Goal: Use online tool/utility

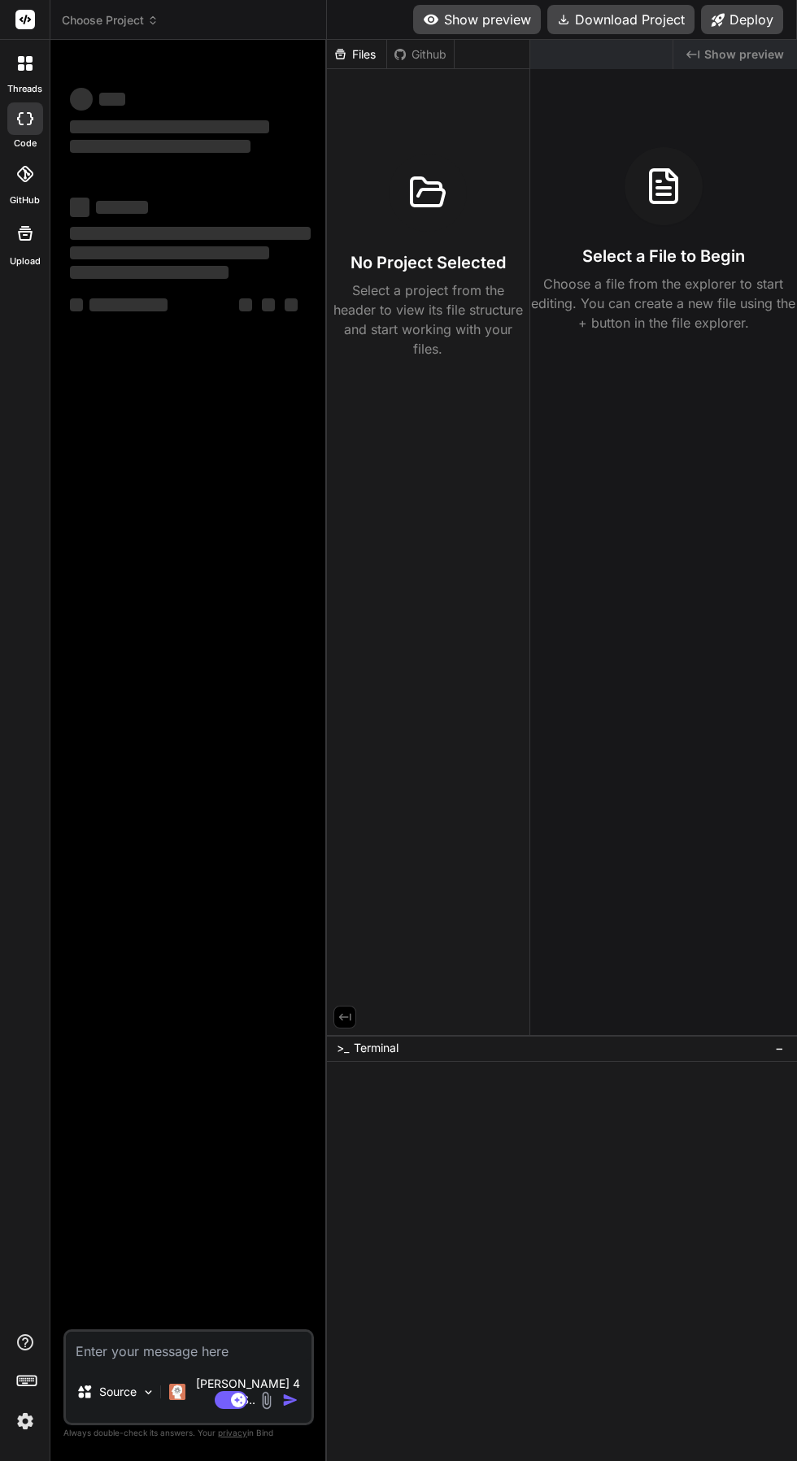
scroll to position [229, 0]
click at [229, 1401] on rect at bounding box center [231, 1400] width 33 height 18
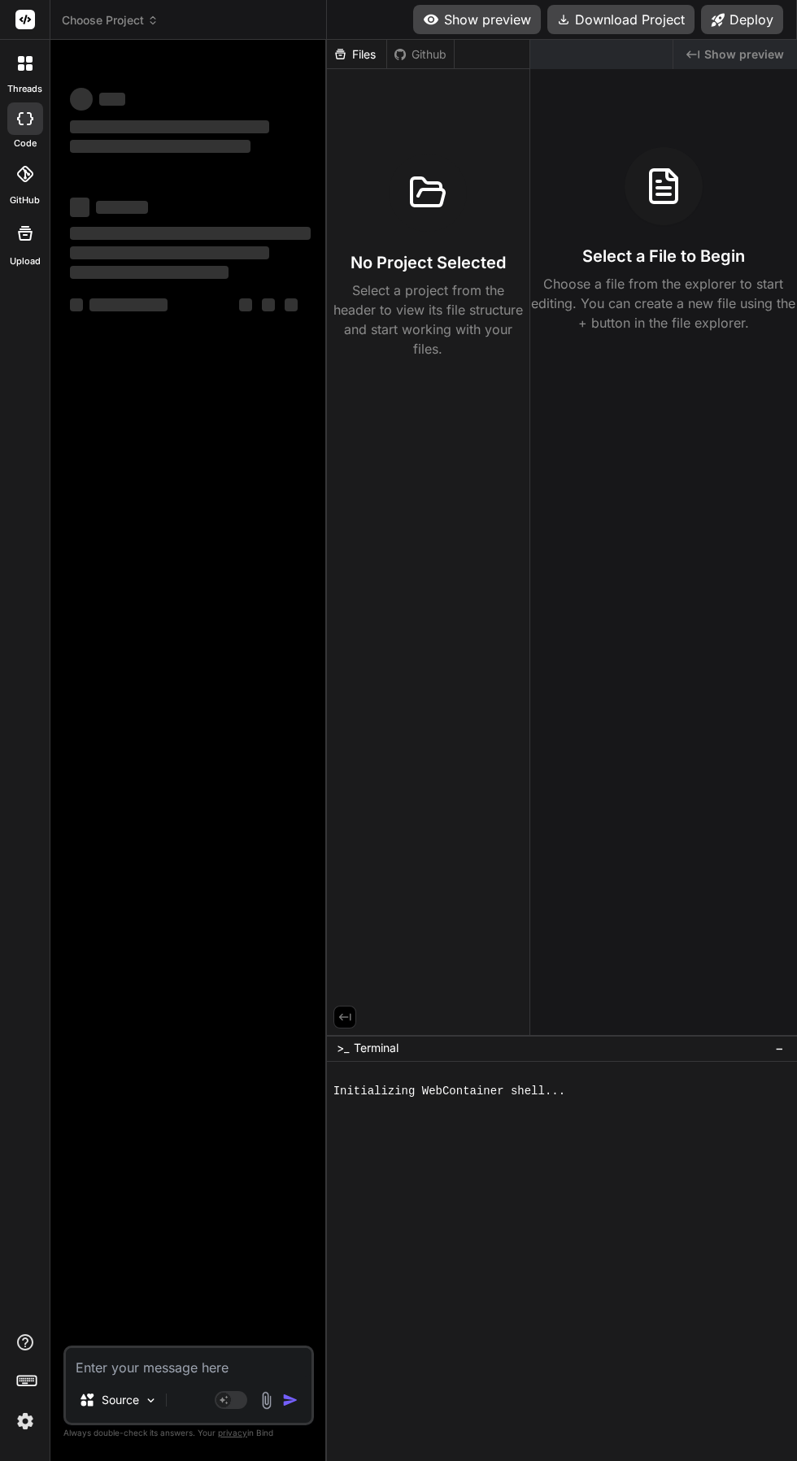
click at [111, 1350] on textarea at bounding box center [189, 1362] width 246 height 29
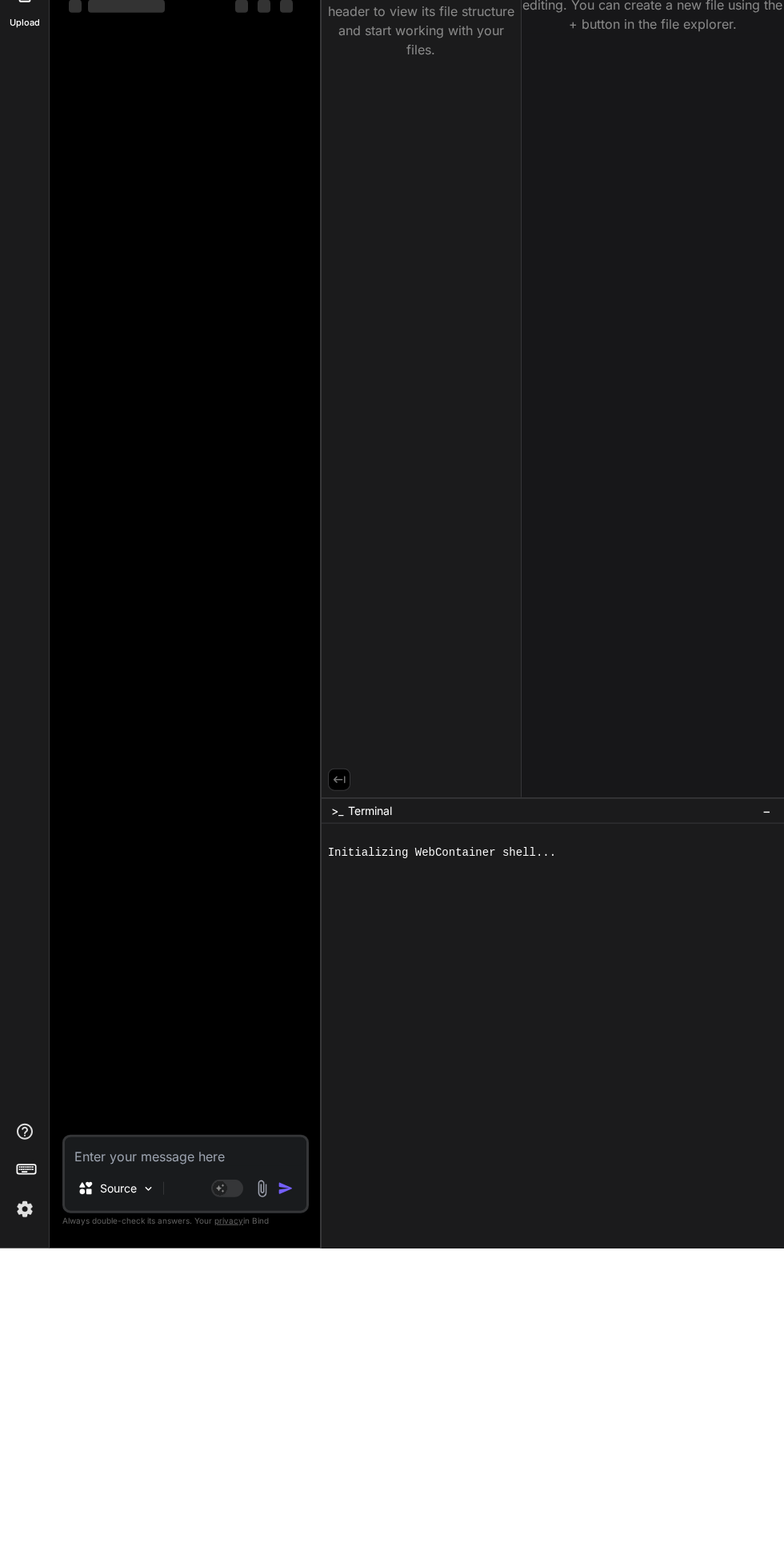
scroll to position [122, 0]
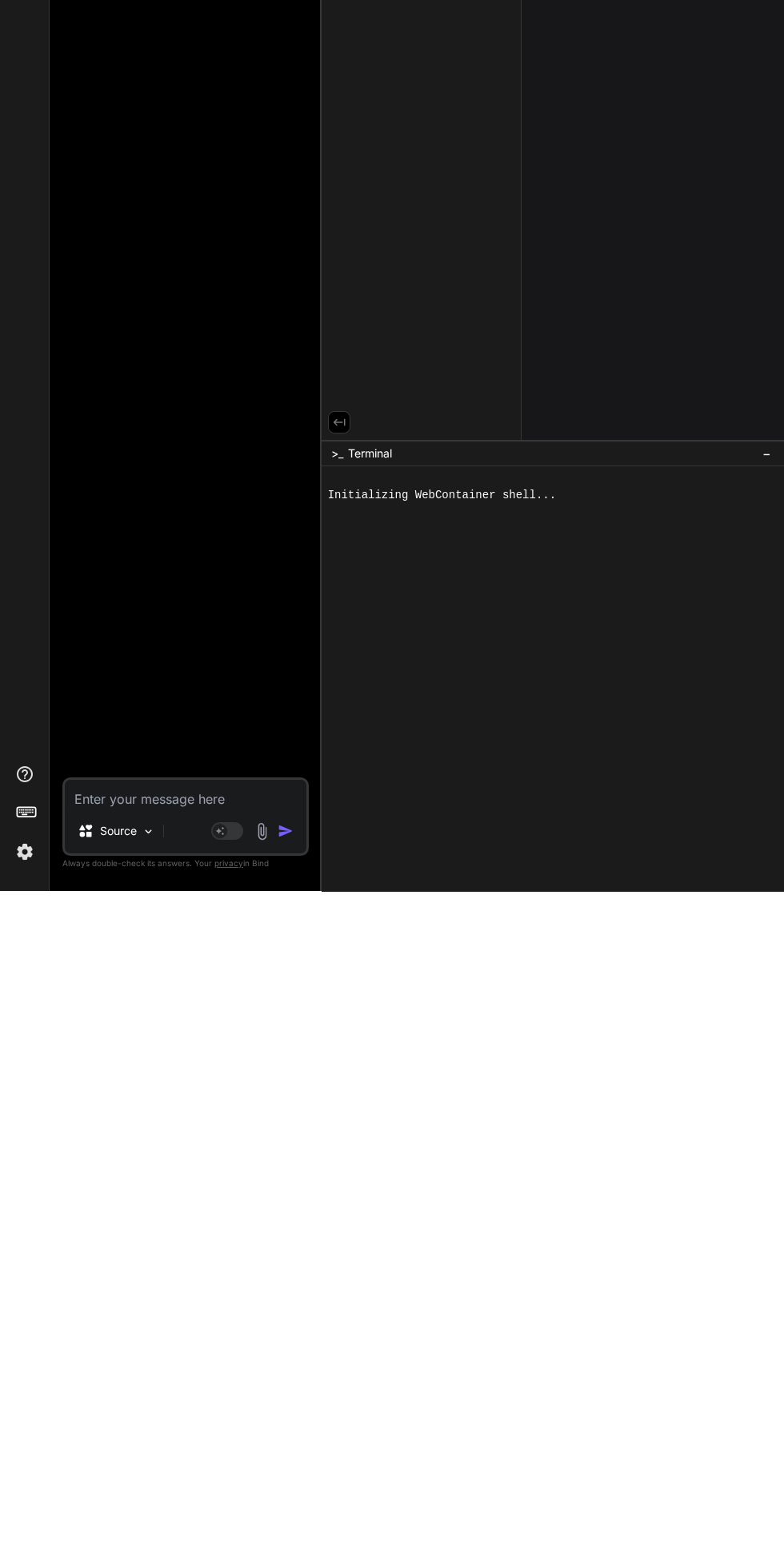
type textarea "x"
paste textarea "Buat aplikasi workout berbasis swipe untuk menemukan partner latihan. Fitur: Re…"
type textarea "Buat aplikasi workout berbasis swipe untuk menemukan partner latihan. Fitur: Re…"
type textarea "x"
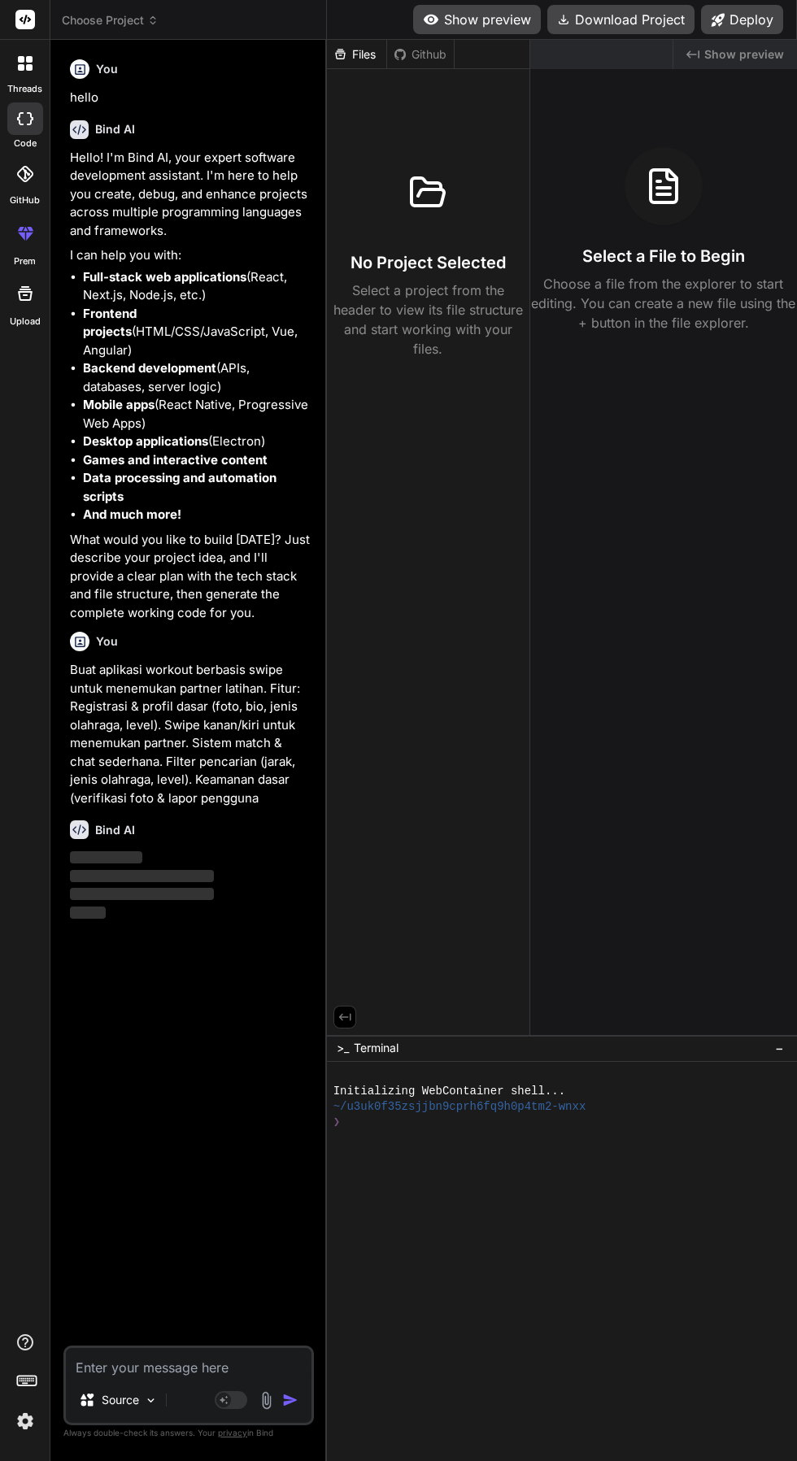
scroll to position [0, 0]
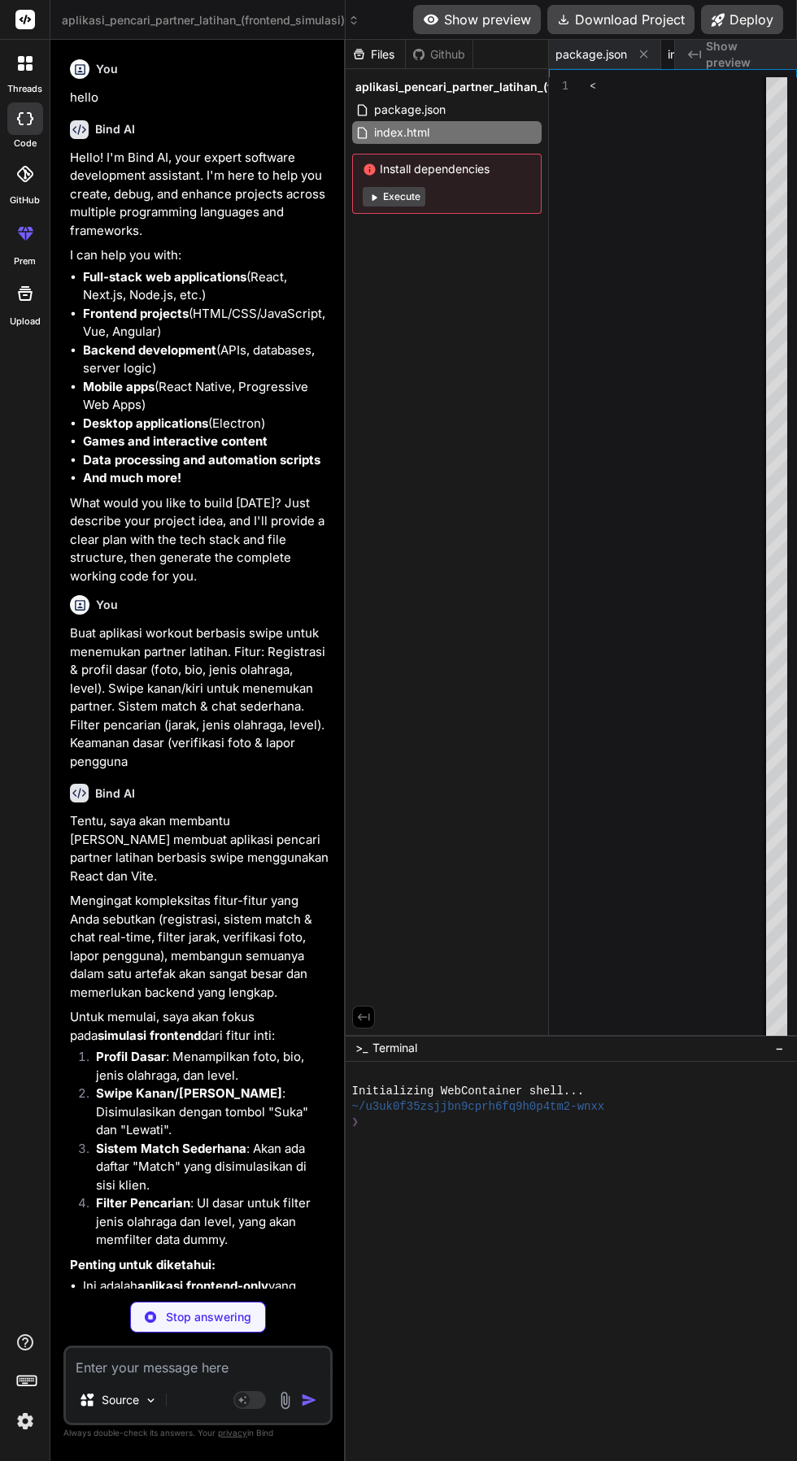
type textarea "x"
type textarea "</body> </html>"
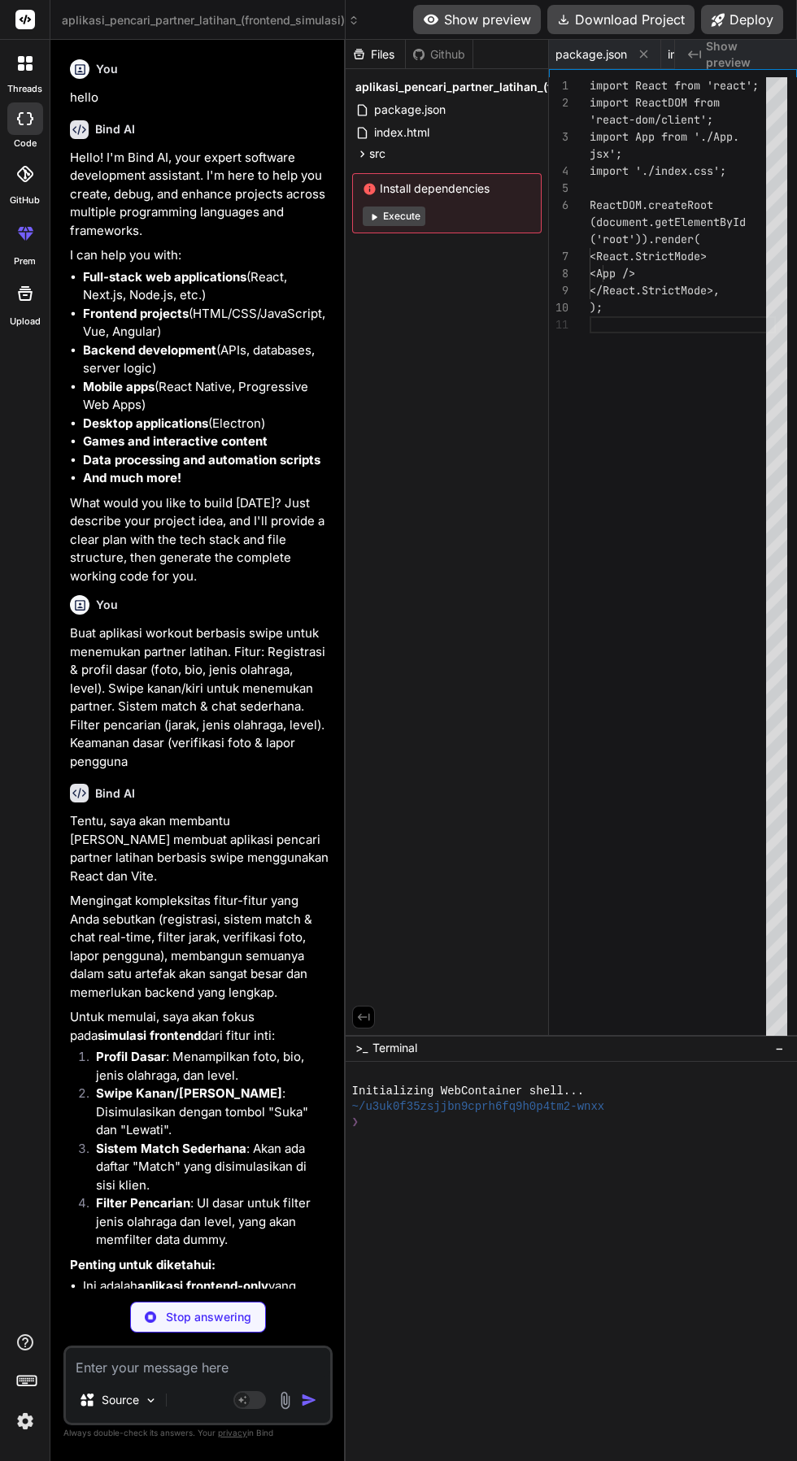
type textarea "x"
type textarea "<React.StrictMode> <App /> </React.StrictMode>, );"
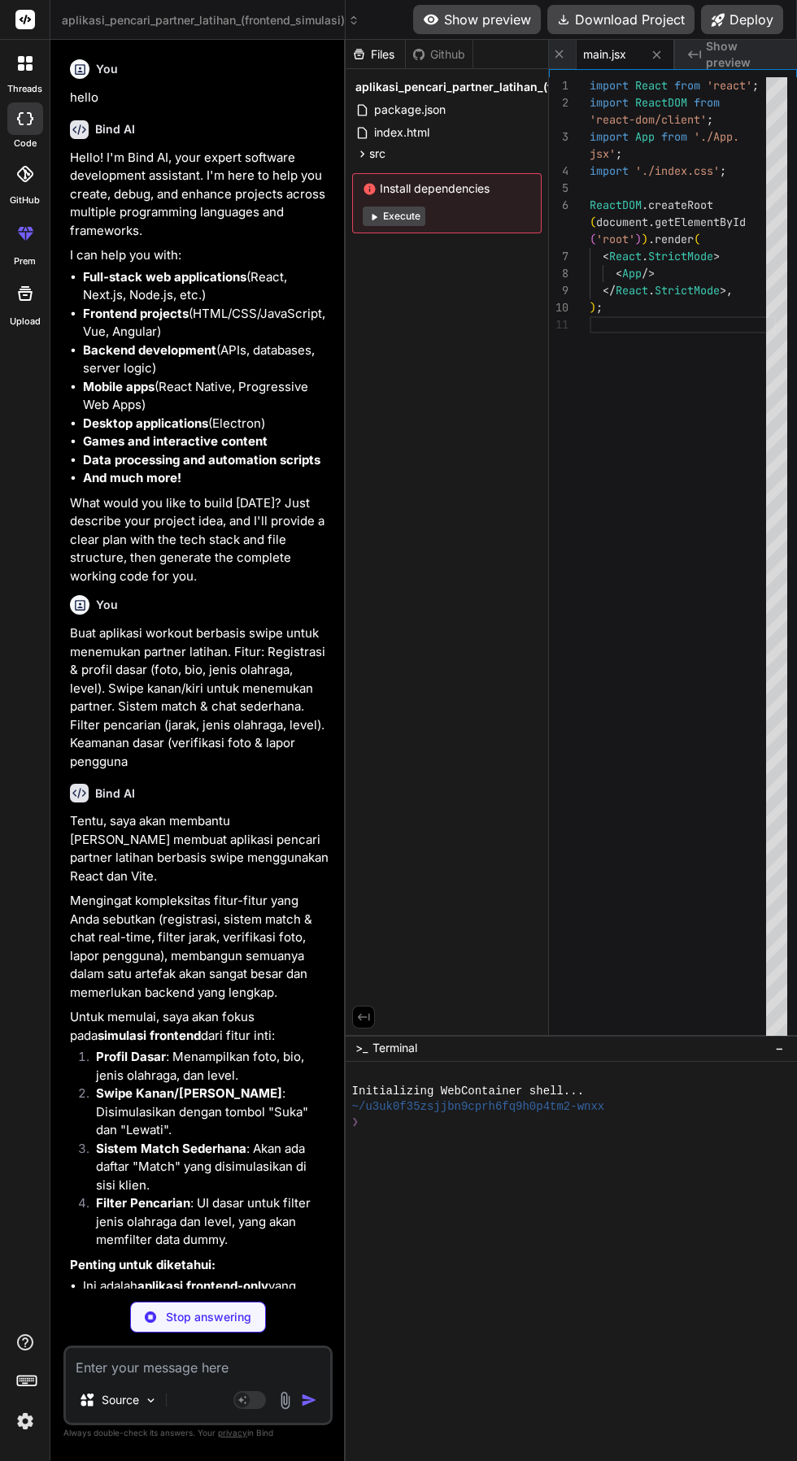
type textarea "x"
type textarea "rgba(0, 0, 0, 0.1); overflow: hidden; display: flex; flex-direction: column; mi…"
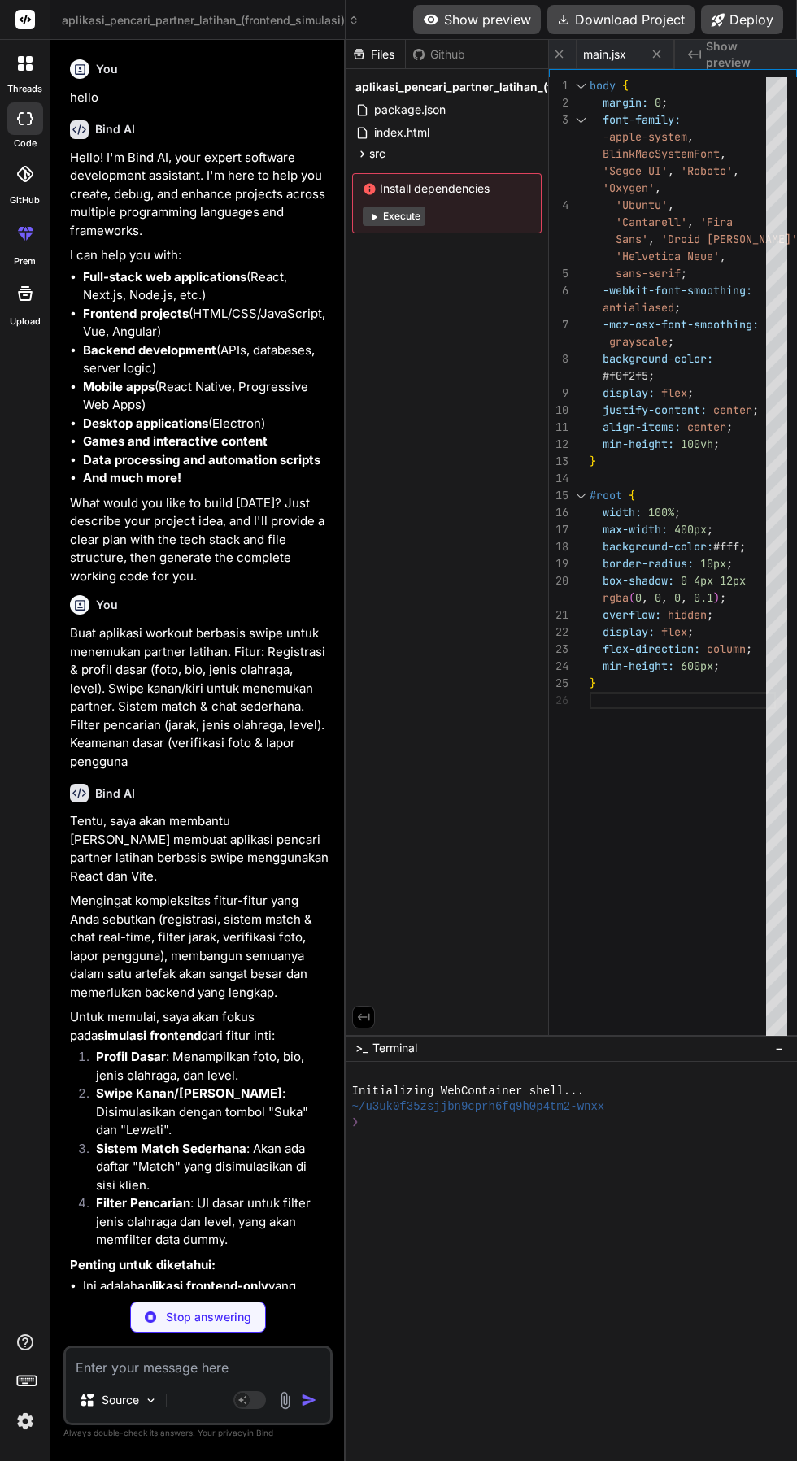
scroll to position [0, 280]
type textarea "x"
type textarea "export default App;"
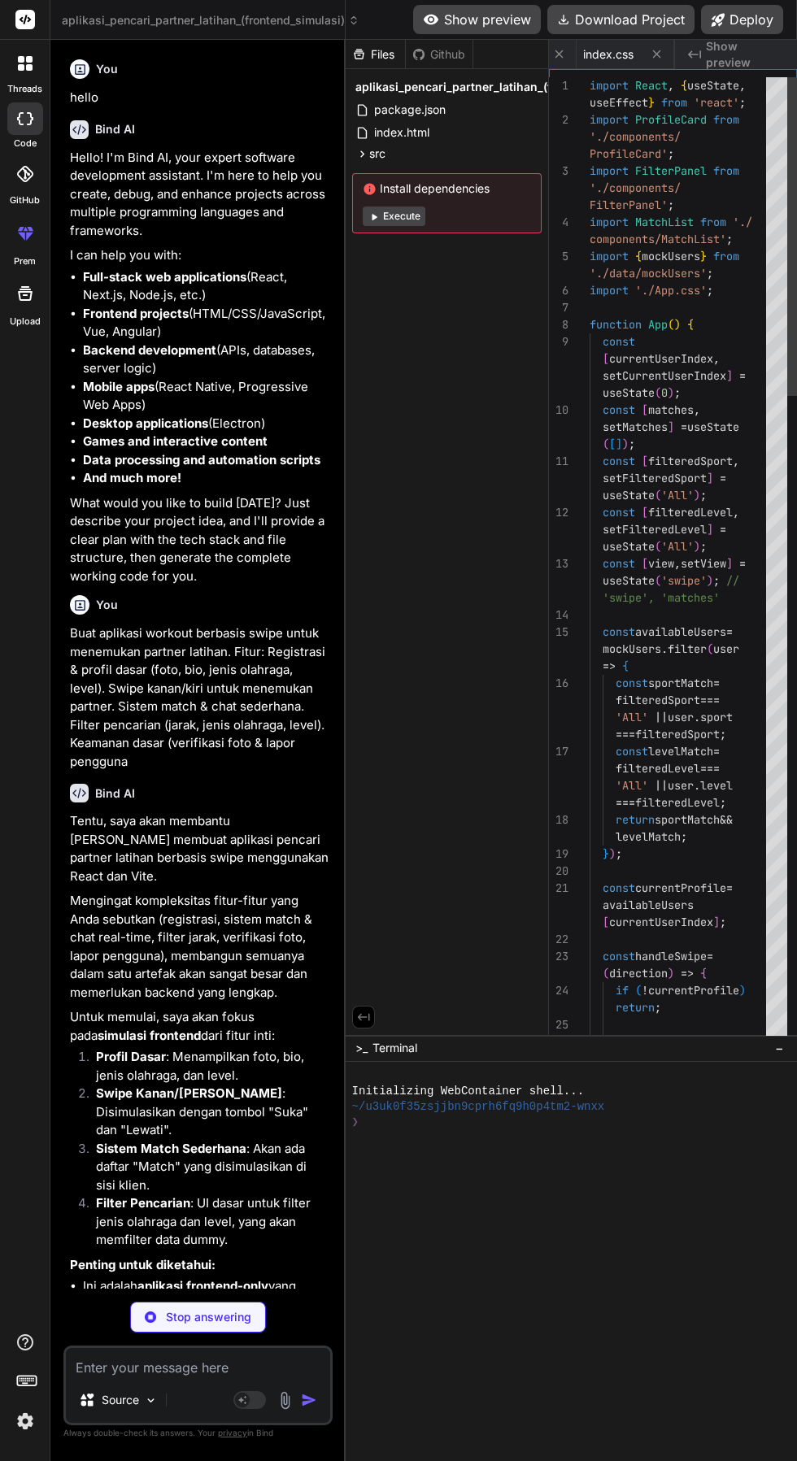
scroll to position [0, 377]
type textarea "x"
type textarea "color: #666; font-style: italic; }"
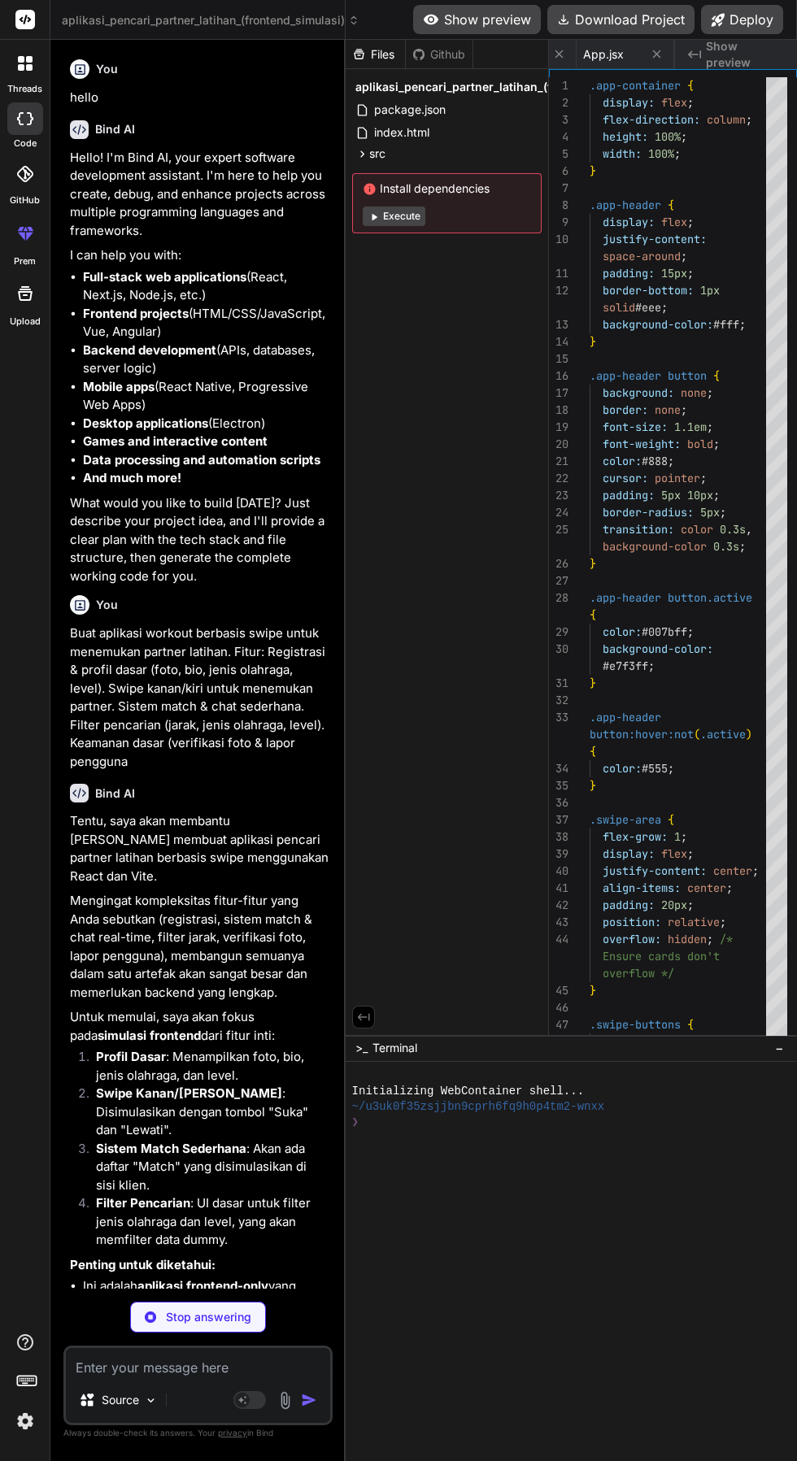
type textarea "x"
type textarea "ProfileCard;"
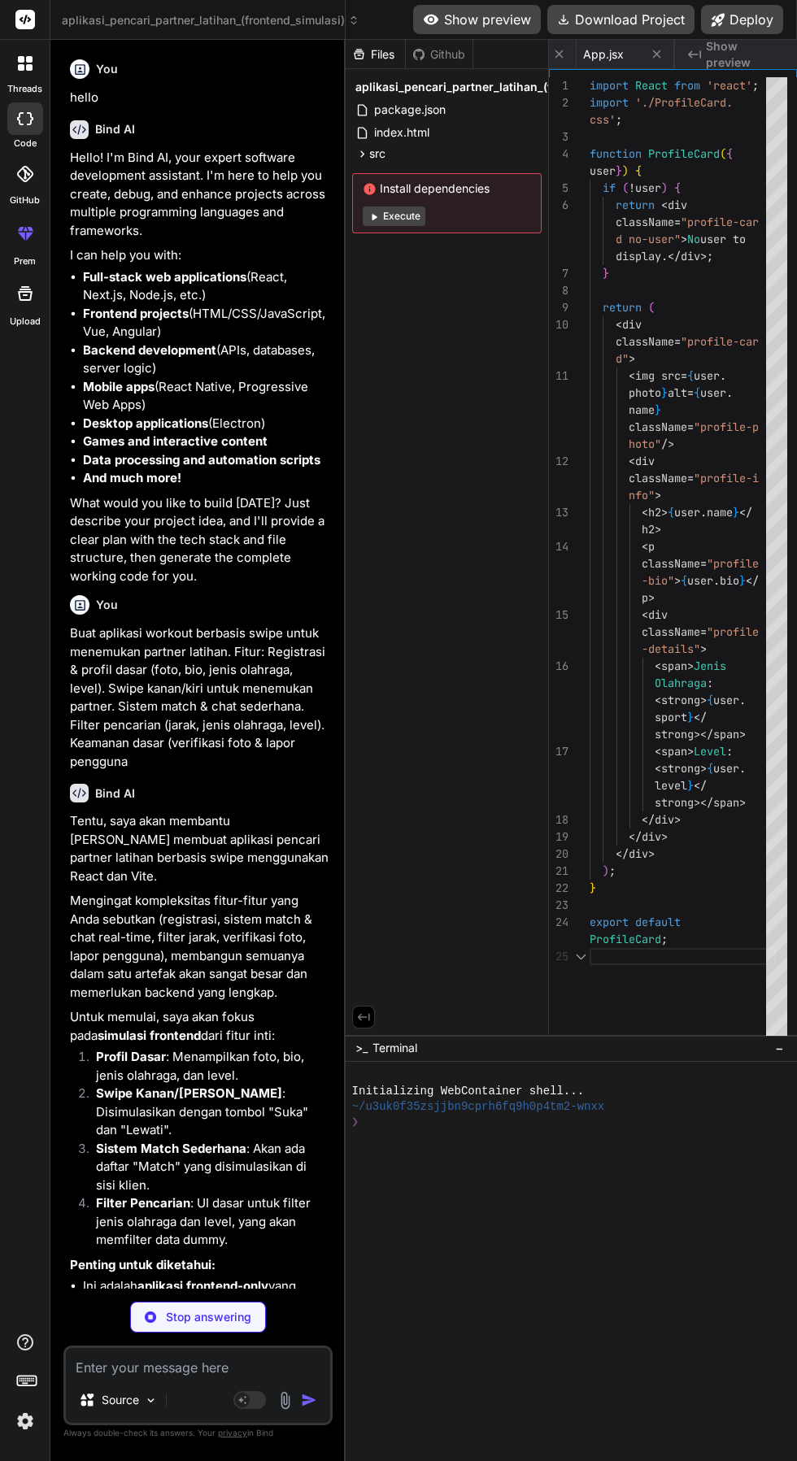
scroll to position [0, 593]
type textarea "x"
type textarea "#f8f8f8; padding: 5px 10px; border-radius: 5px; border: 1px solid #eee; } .prof…"
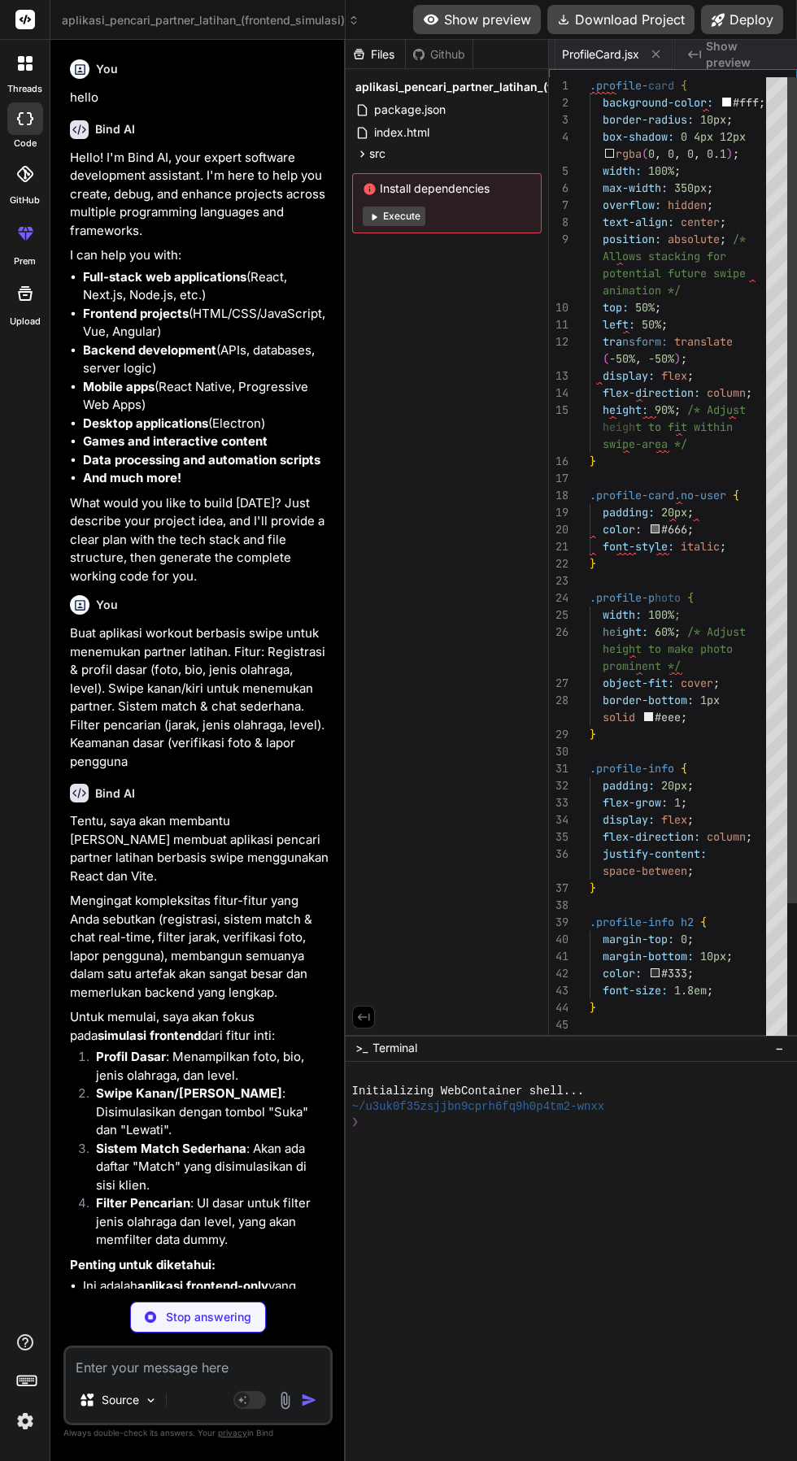
scroll to position [0, 716]
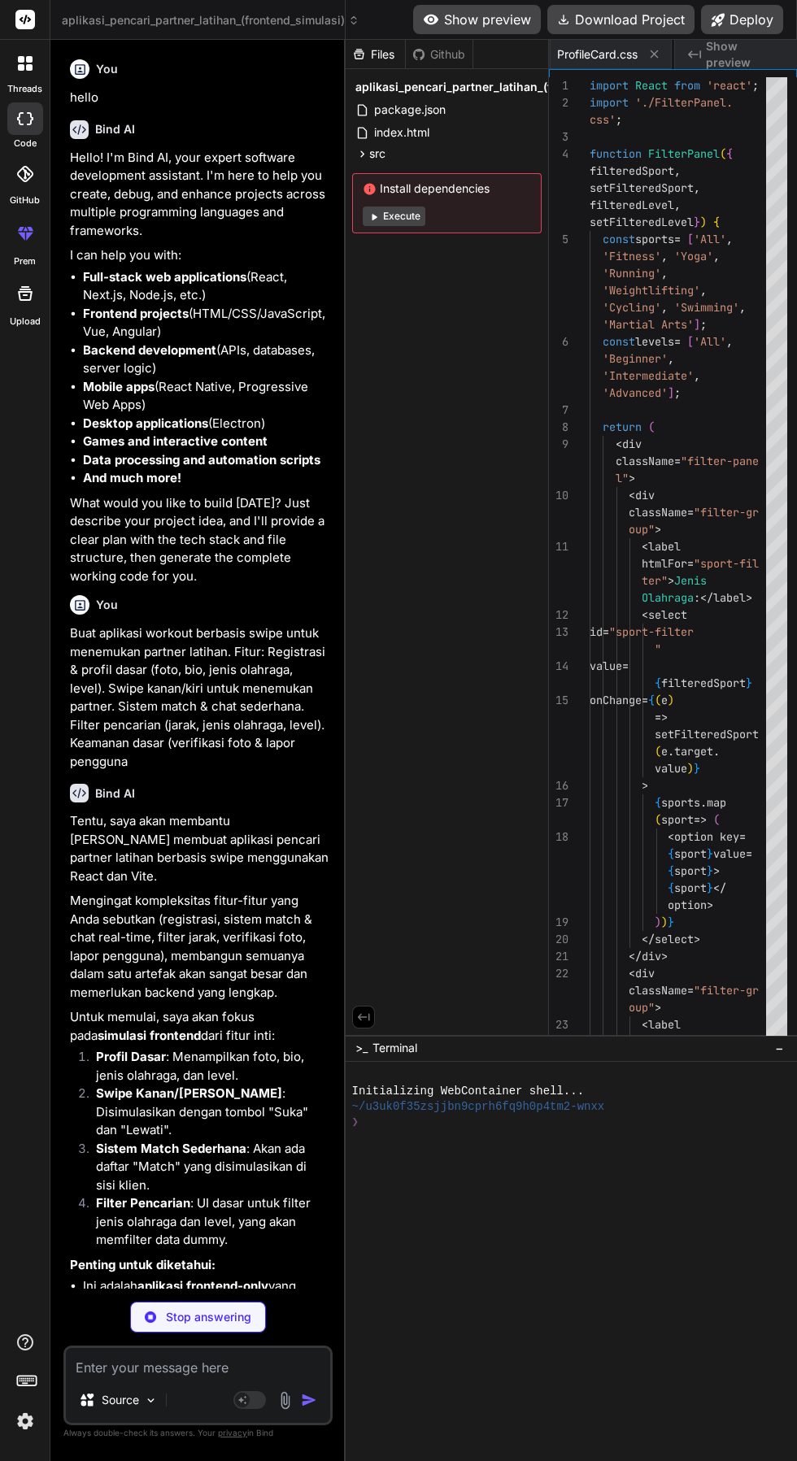
type textarea "x"
type textarea "</div> ); } export default FilterPanel;"
type textarea "x"
type textarea "border-color: #007bff; }"
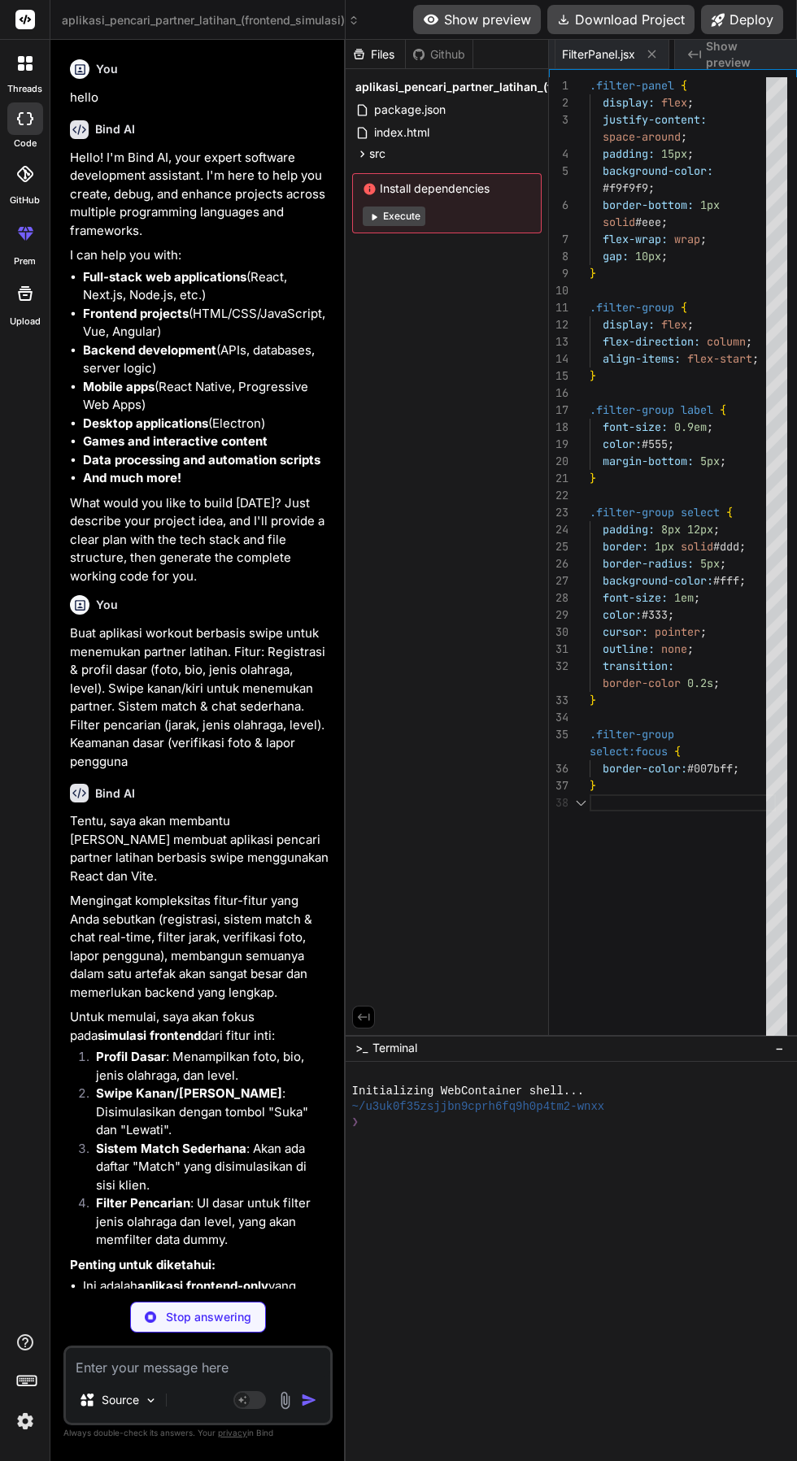
scroll to position [0, 951]
type textarea "x"
type textarea "export default MatchList;"
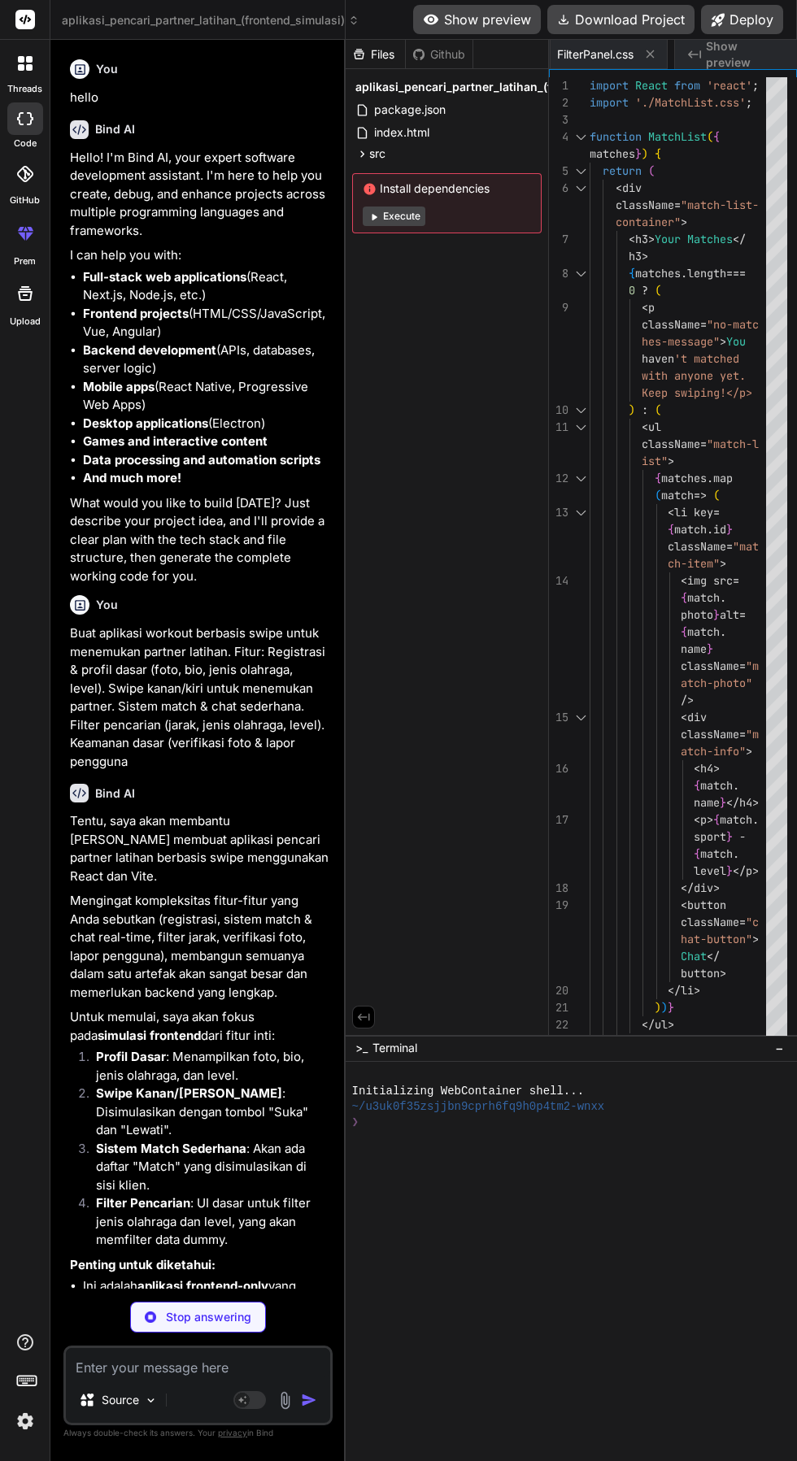
scroll to position [0, 1063]
type textarea "x"
type textarea "}"
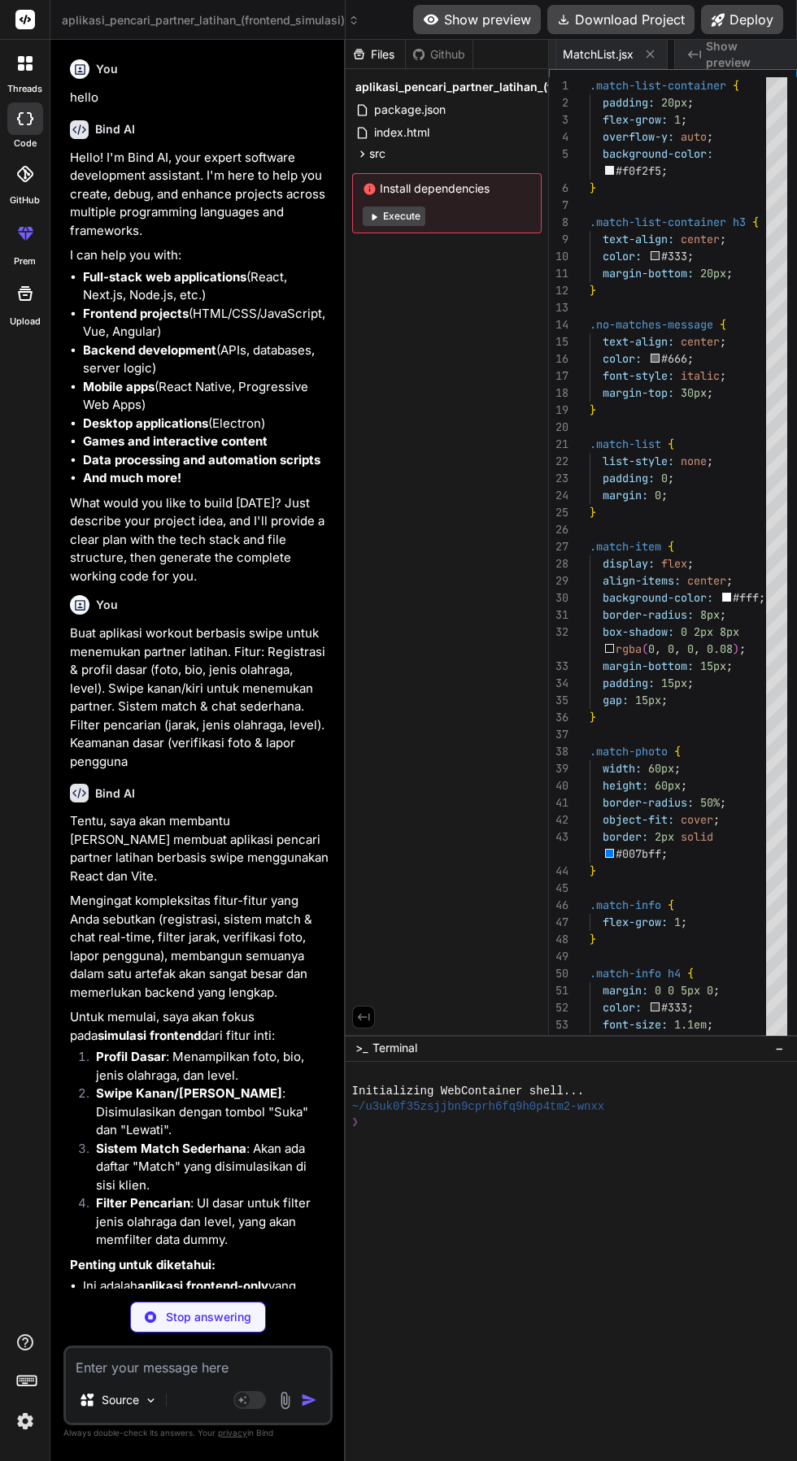
scroll to position [0, 1178]
type textarea "x"
type textarea "level: 'Beginner', }, ];"
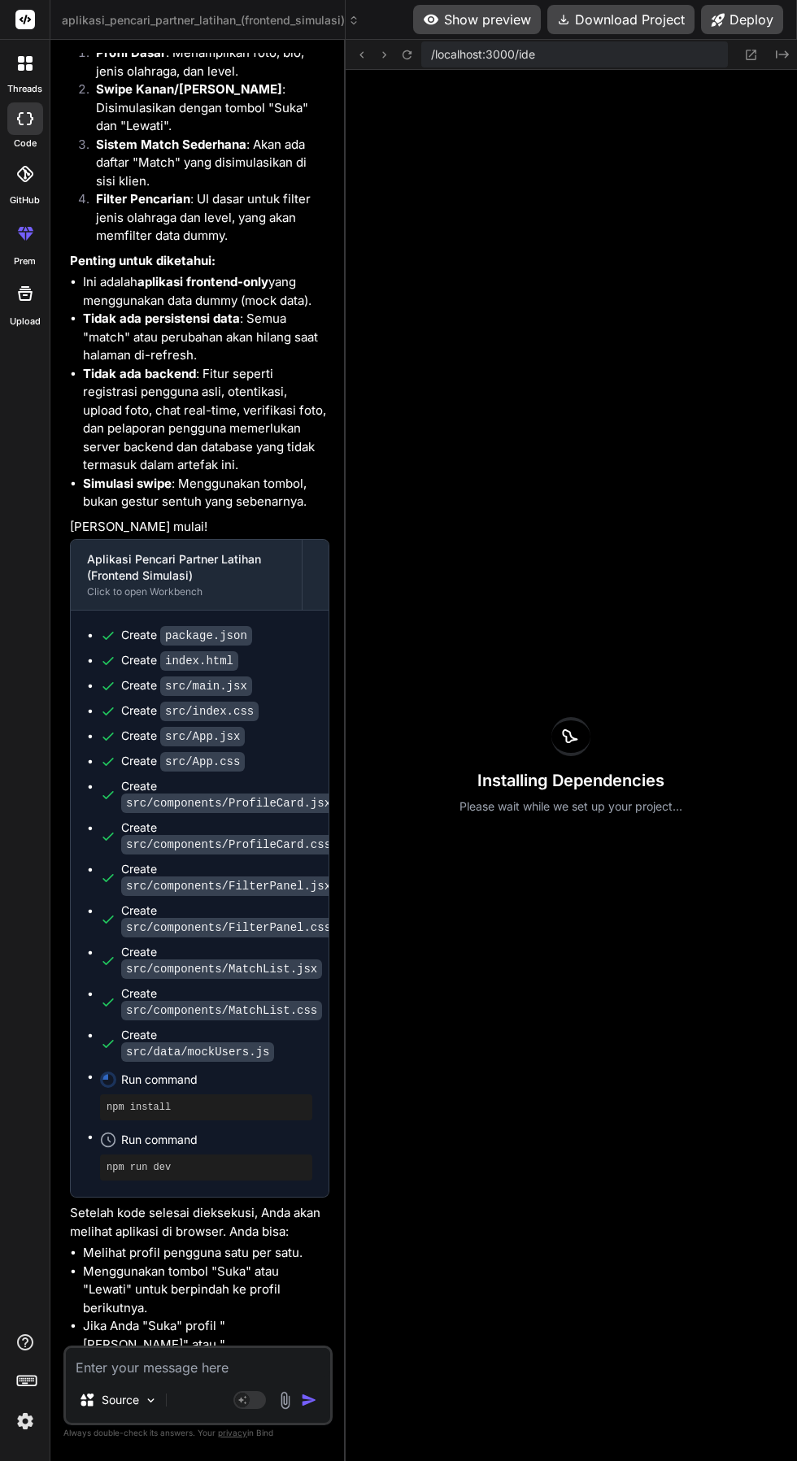
scroll to position [229, 0]
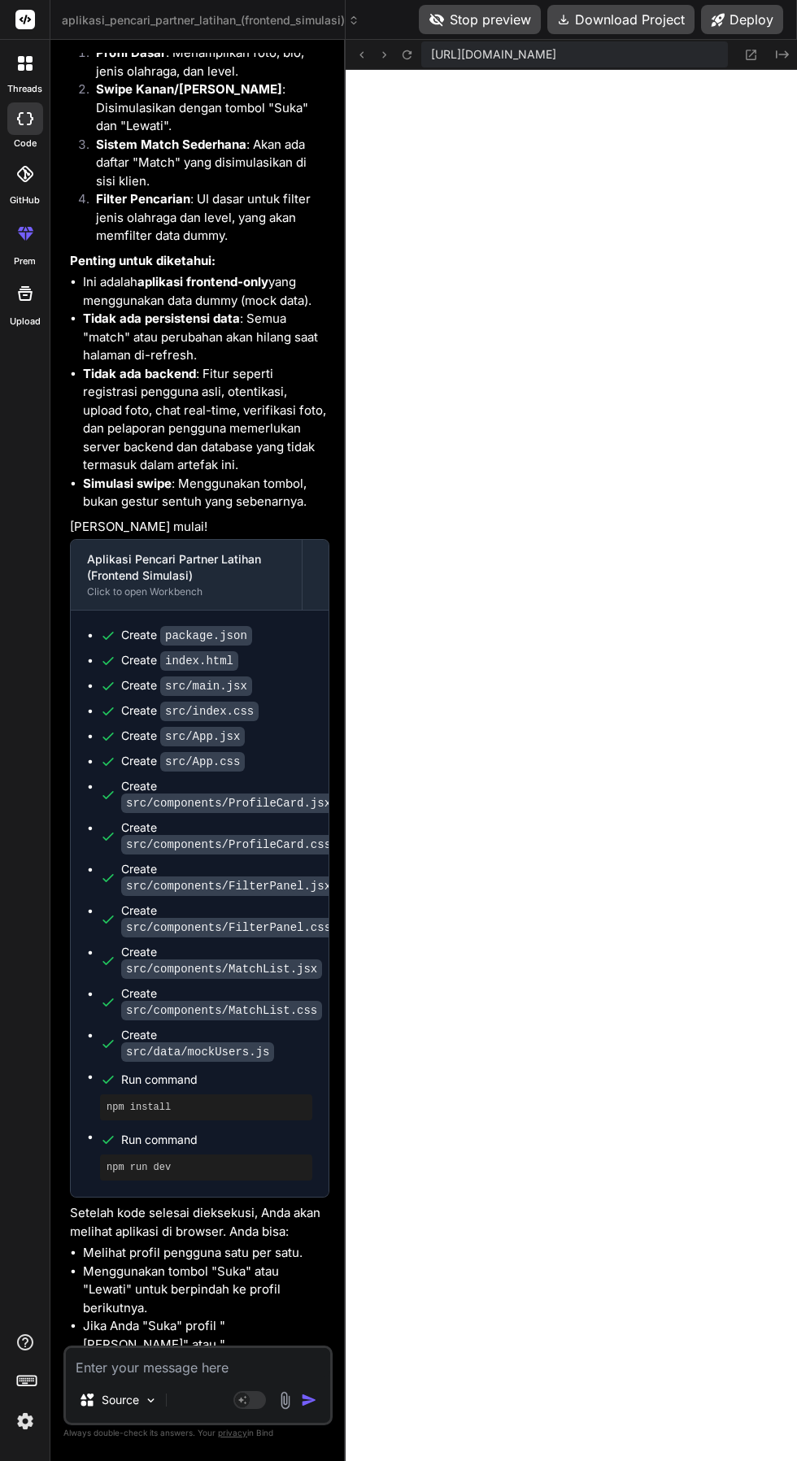
type textarea "x"
click at [406, 54] on icon at bounding box center [407, 55] width 14 height 14
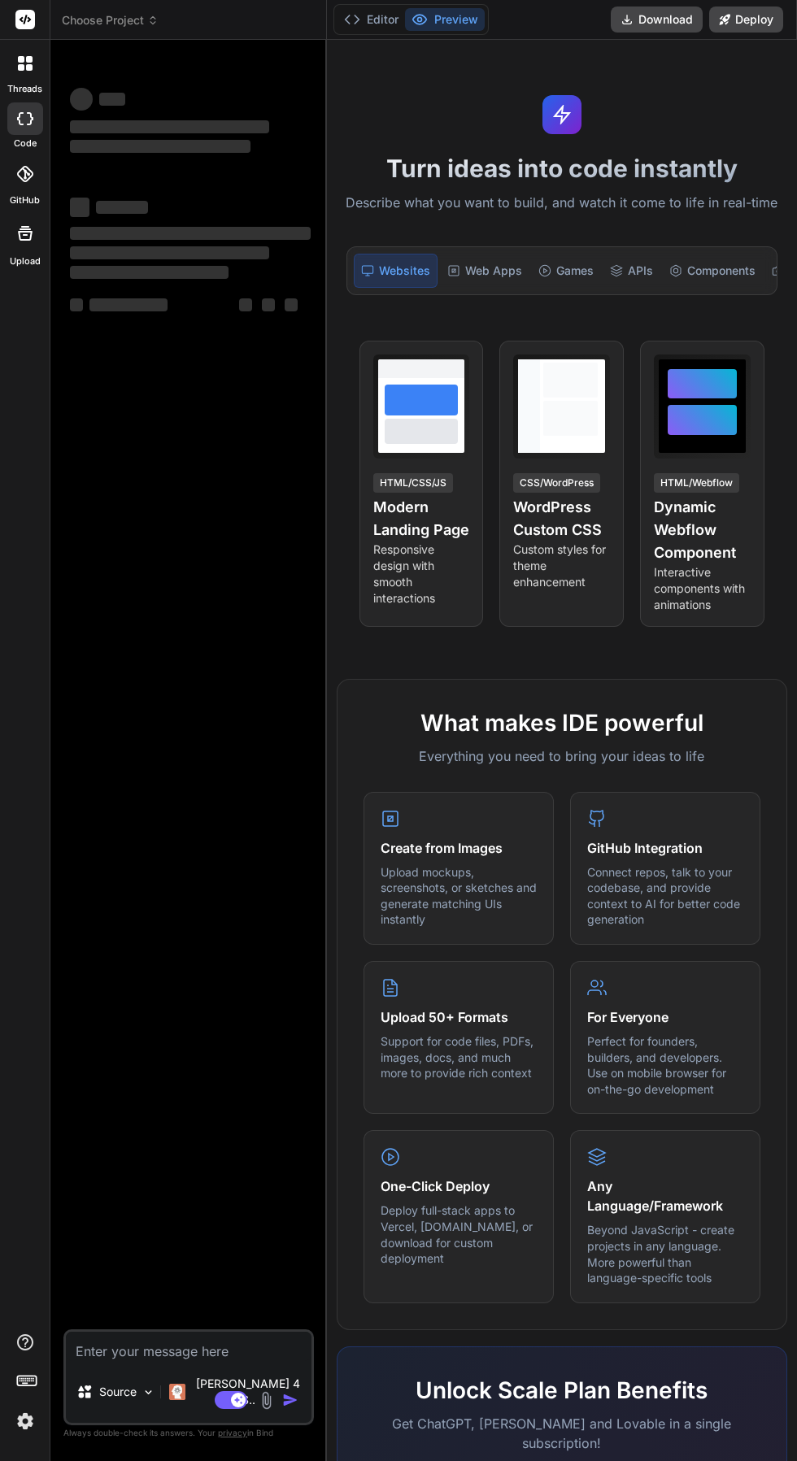
click at [229, 1398] on rect at bounding box center [231, 1400] width 33 height 18
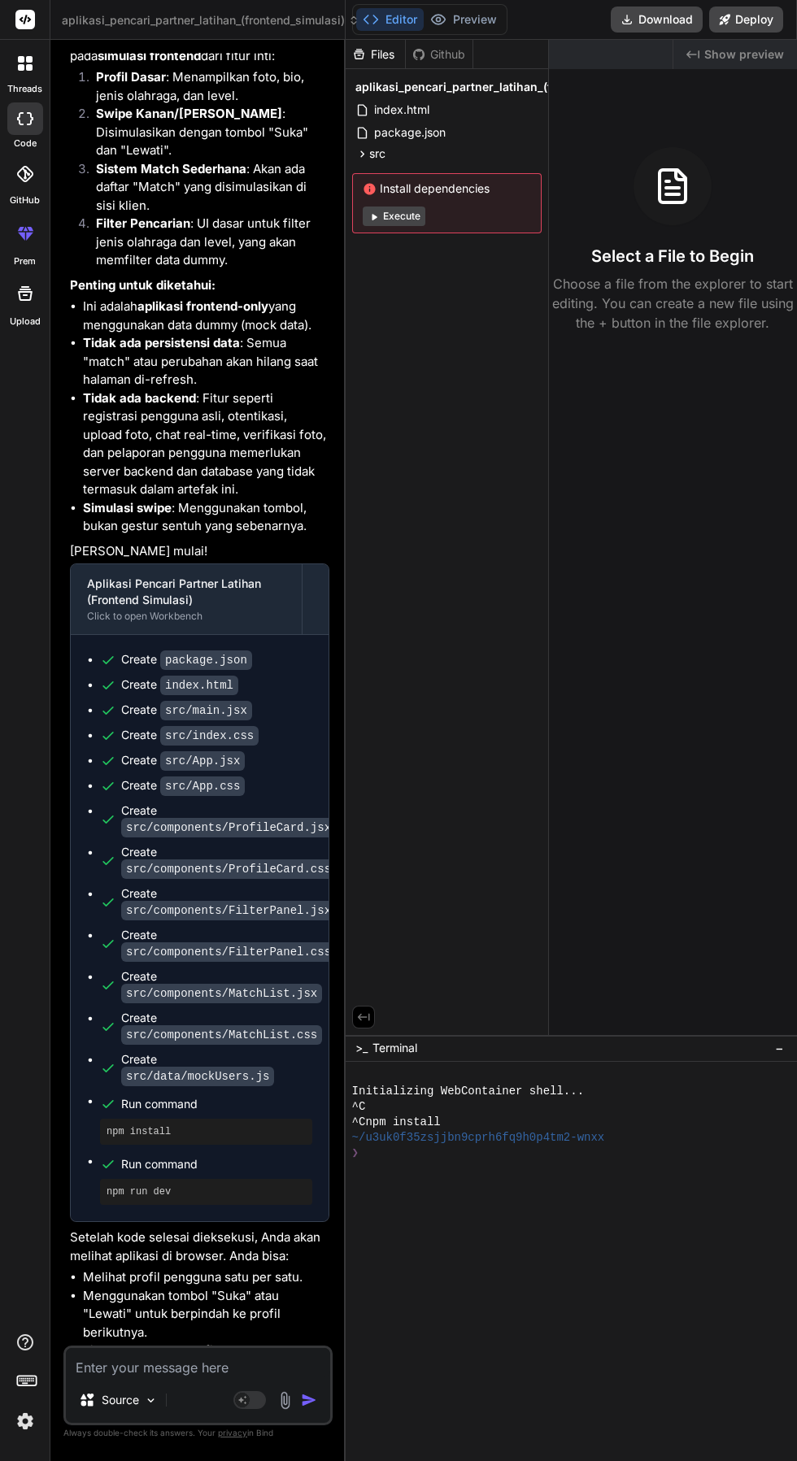
scroll to position [1004, 0]
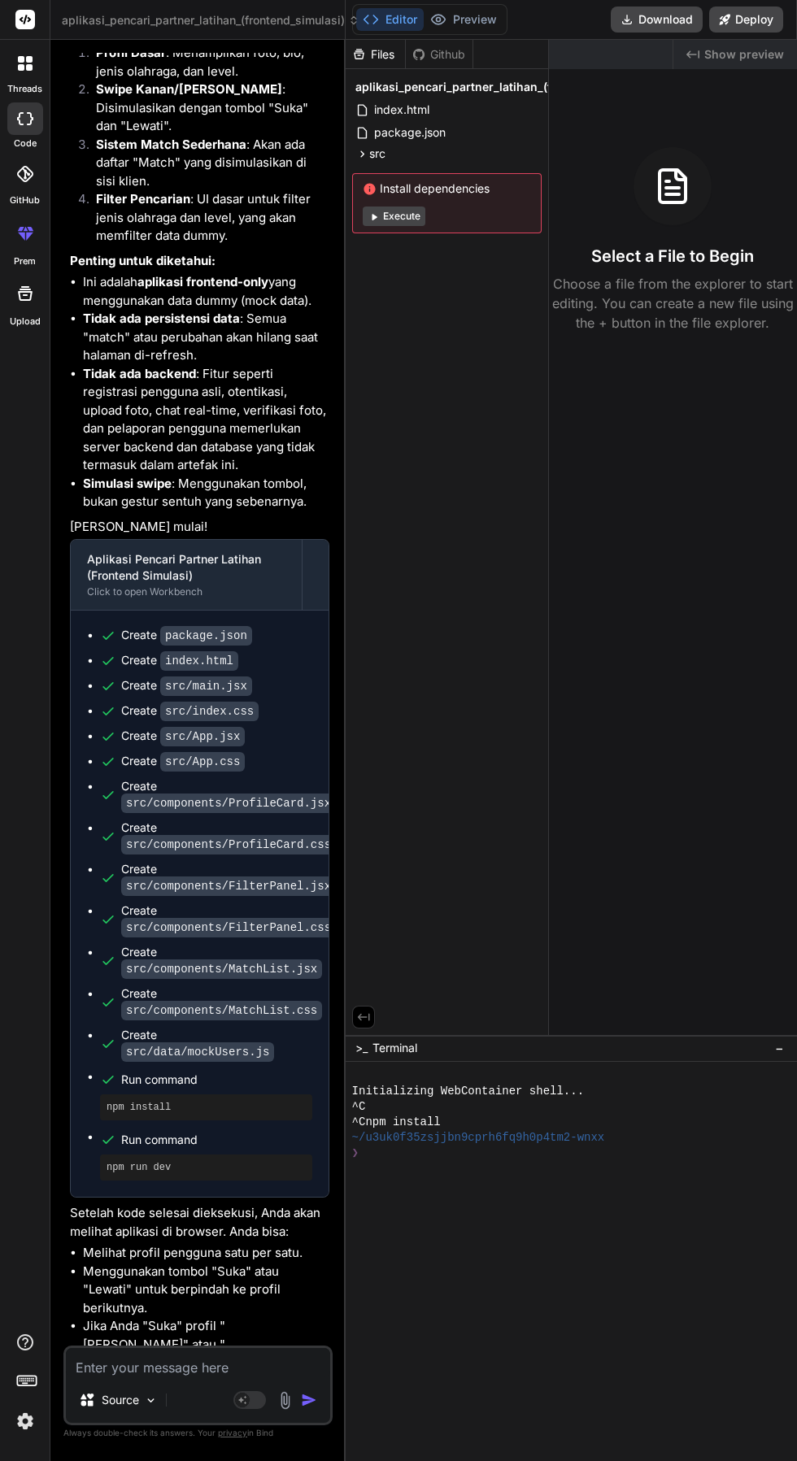
click at [394, 206] on button "Execute" at bounding box center [394, 216] width 63 height 20
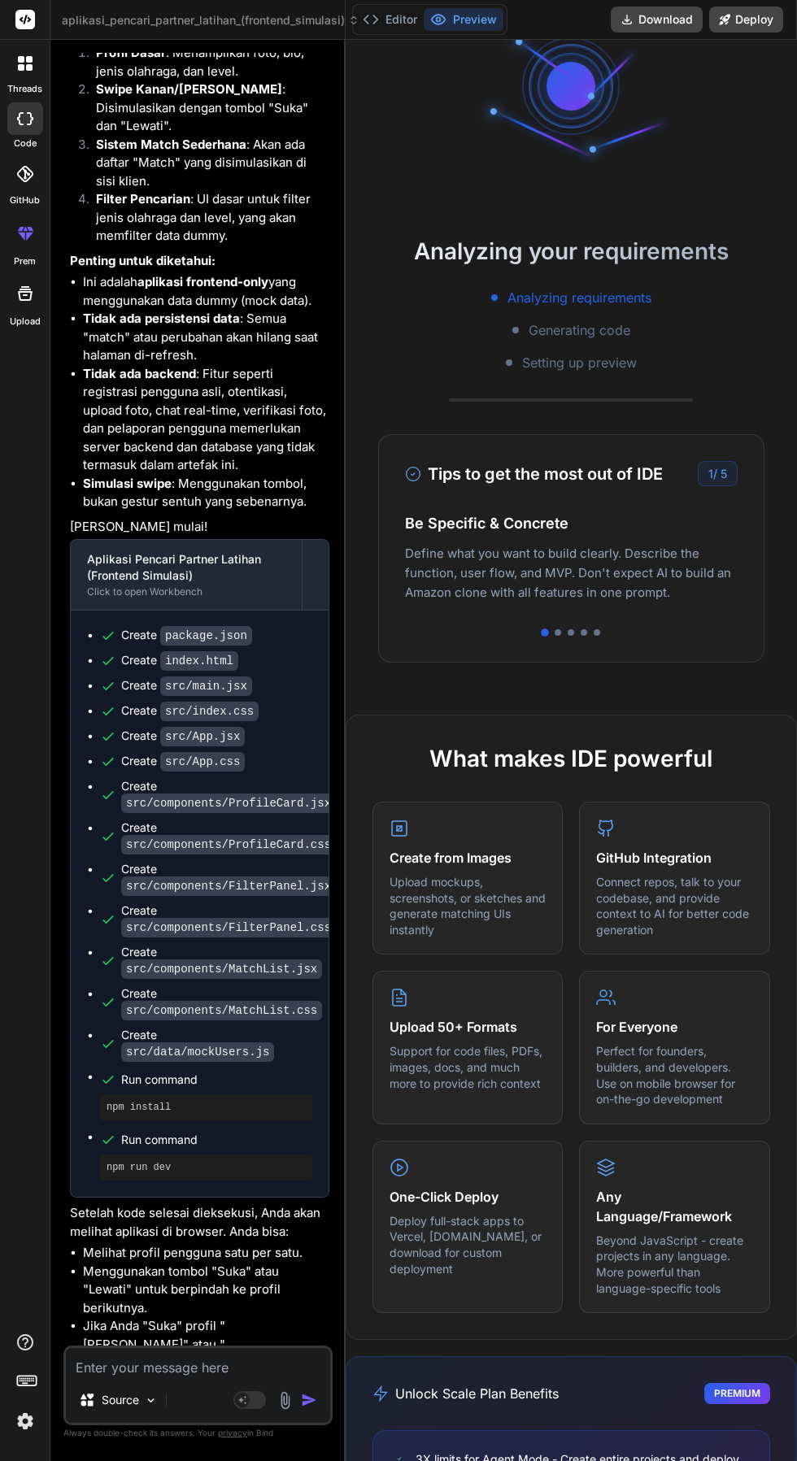
scroll to position [0, 0]
type textarea "x"
